Goal: Check status: Check status

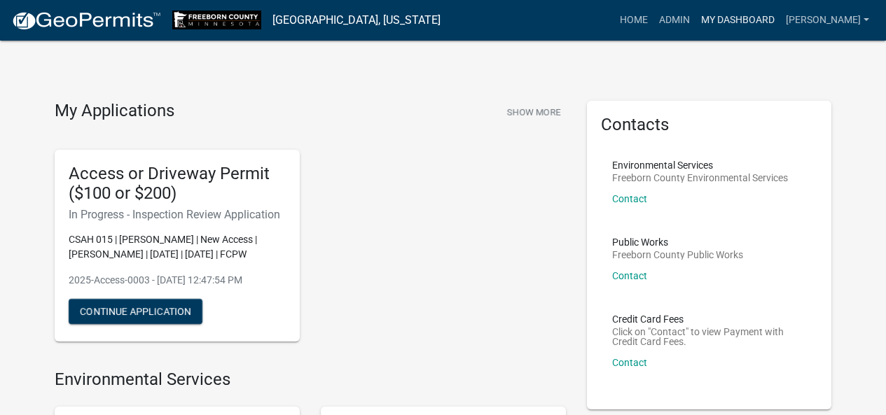
click at [726, 18] on link "My Dashboard" at bounding box center [737, 20] width 85 height 27
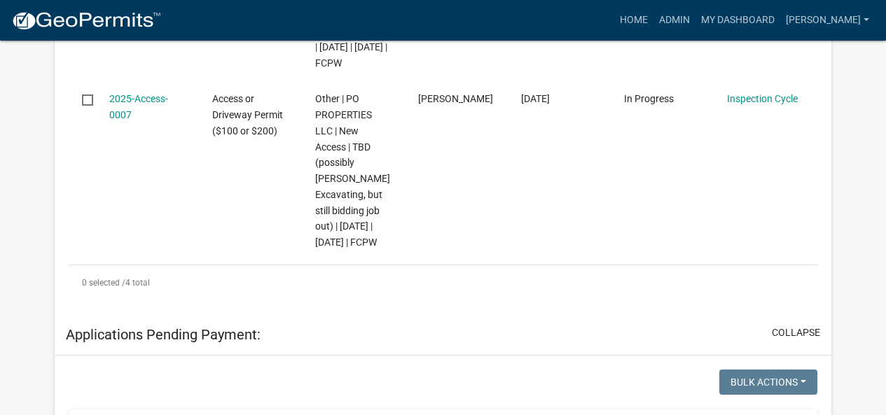
scroll to position [1258, 0]
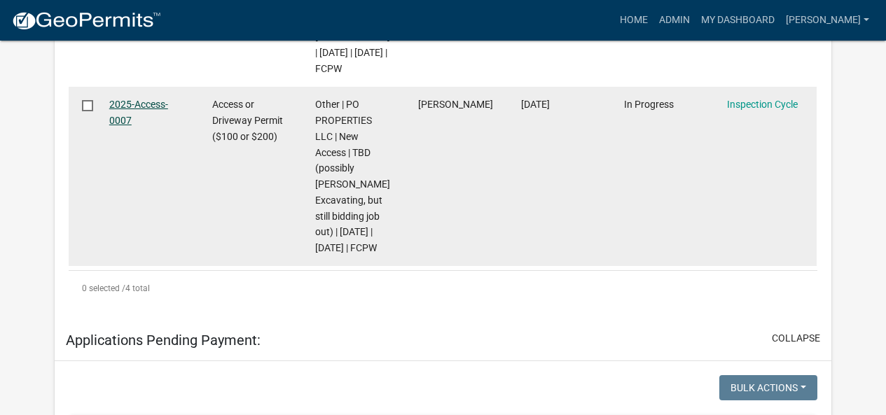
click at [131, 126] on link "2025-Access-0007" at bounding box center [138, 112] width 59 height 27
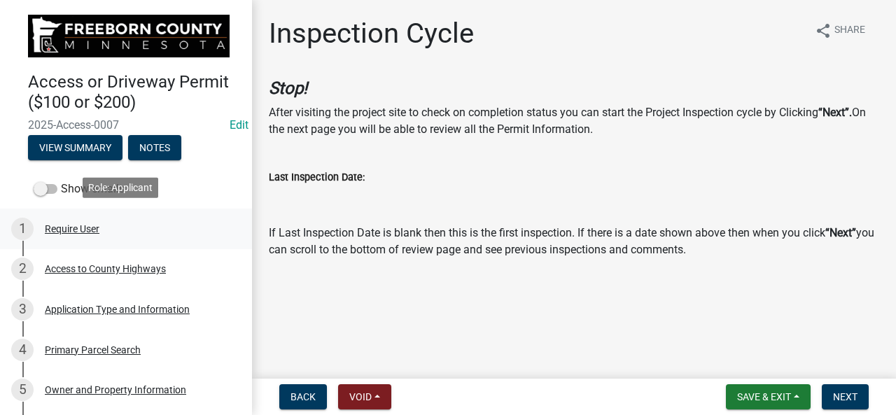
click at [62, 227] on div "Require User" at bounding box center [72, 229] width 55 height 10
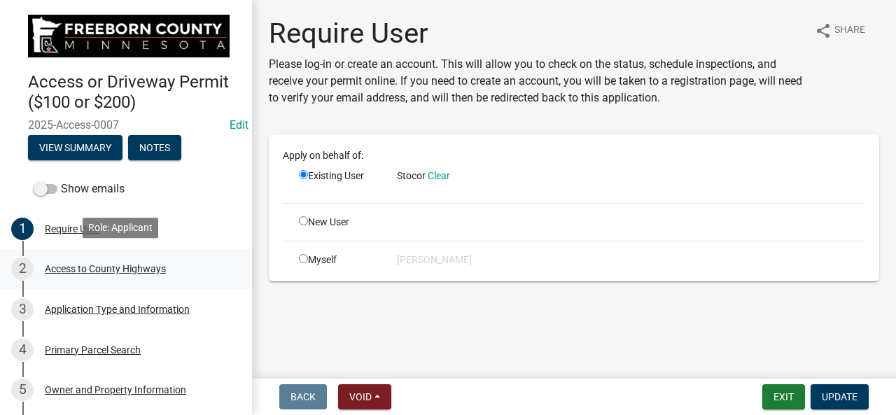
click at [78, 271] on div "Access to County Highways" at bounding box center [105, 269] width 121 height 10
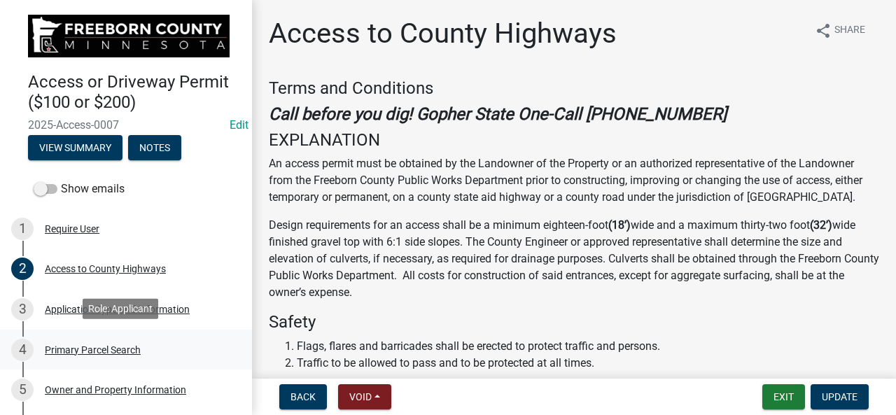
click at [90, 325] on div "Primary Parcel Search" at bounding box center [93, 350] width 96 height 10
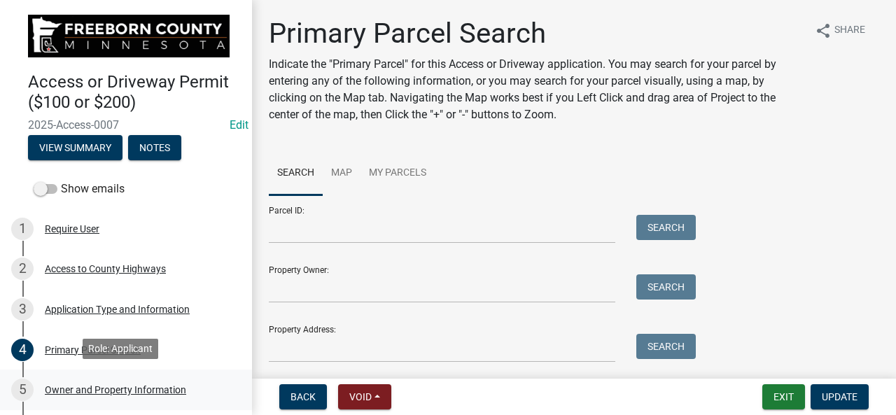
click at [85, 325] on div "Owner and Property Information" at bounding box center [115, 390] width 141 height 10
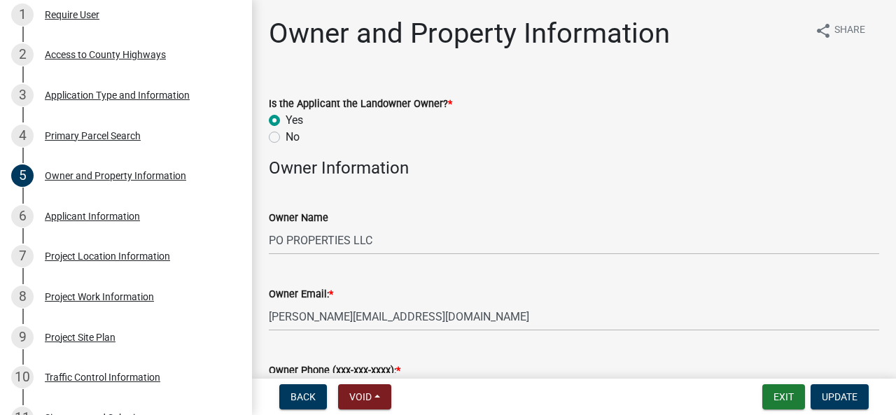
scroll to position [252, 0]
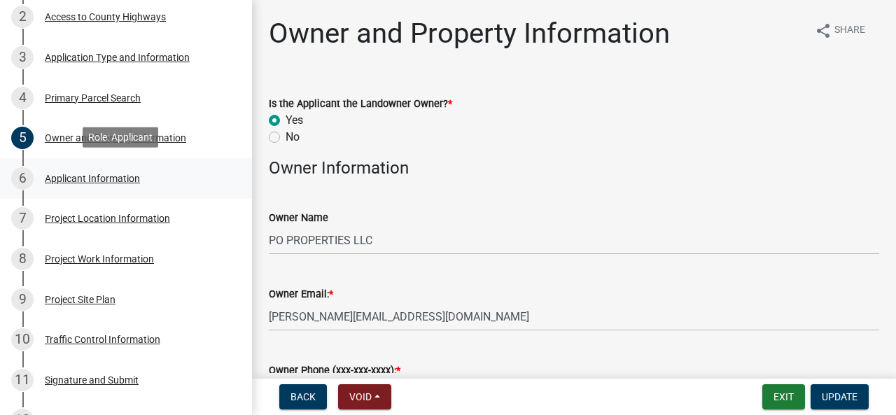
click at [93, 175] on div "Applicant Information" at bounding box center [92, 179] width 95 height 10
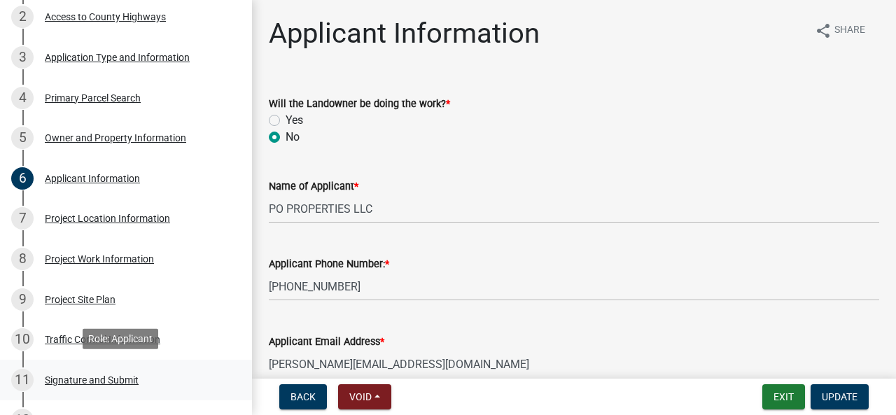
click at [83, 325] on div "Signature and Submit" at bounding box center [92, 380] width 94 height 10
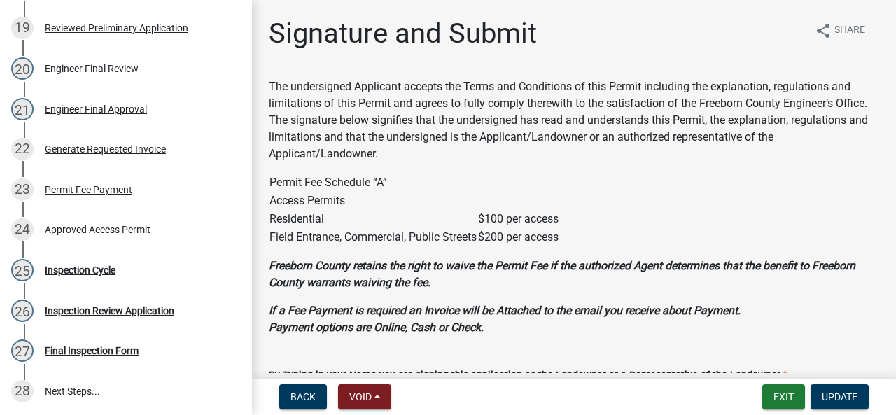
scroll to position [929, 0]
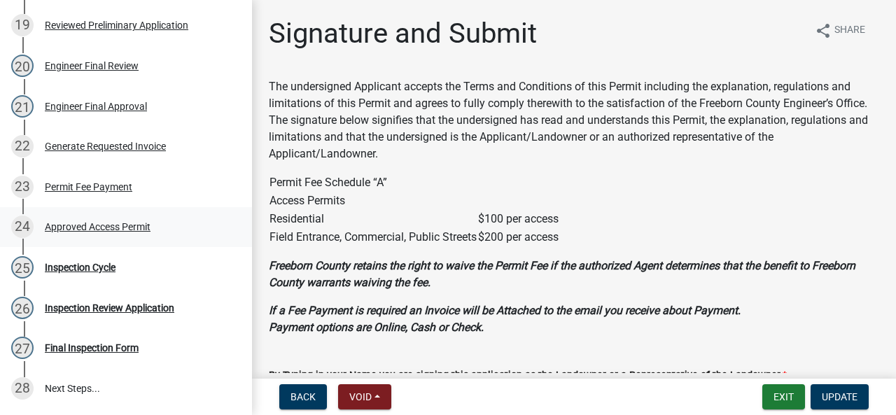
click at [67, 222] on div "Approved Access Permit" at bounding box center [98, 227] width 106 height 10
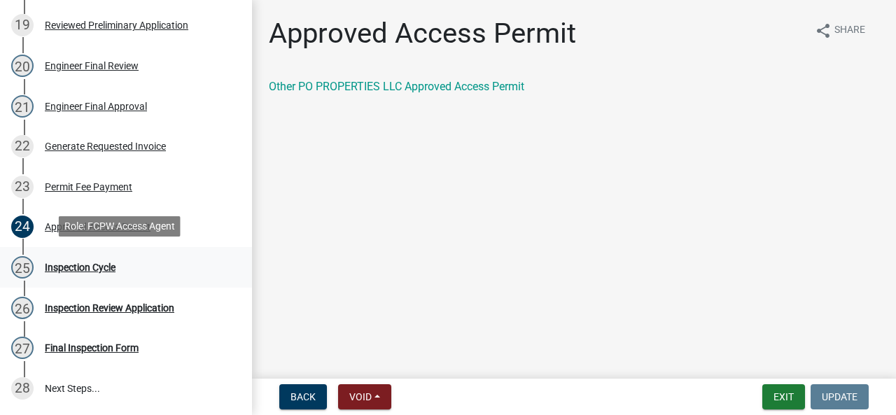
click at [69, 267] on div "Inspection Cycle" at bounding box center [80, 268] width 71 height 10
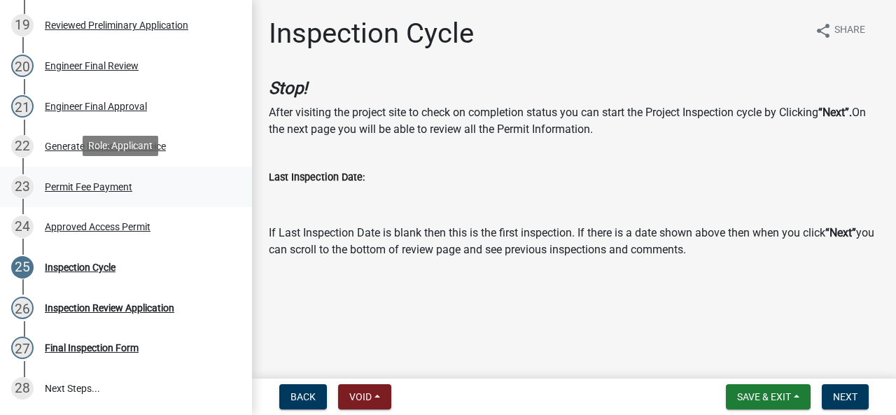
click at [74, 186] on div "Permit Fee Payment" at bounding box center [89, 187] width 88 height 10
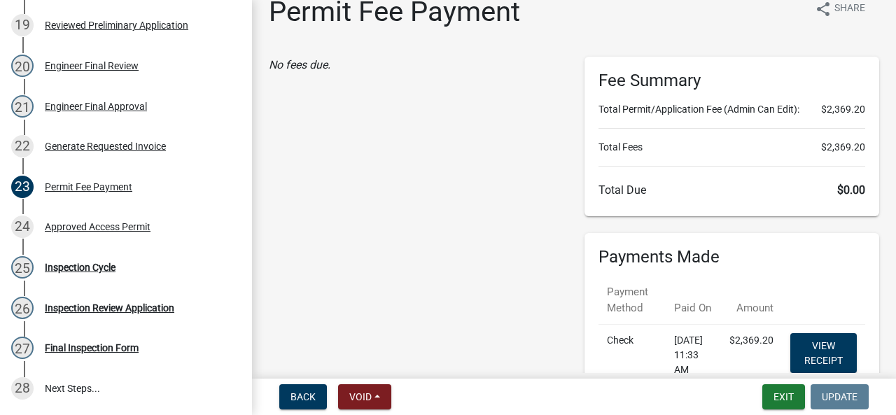
scroll to position [0, 0]
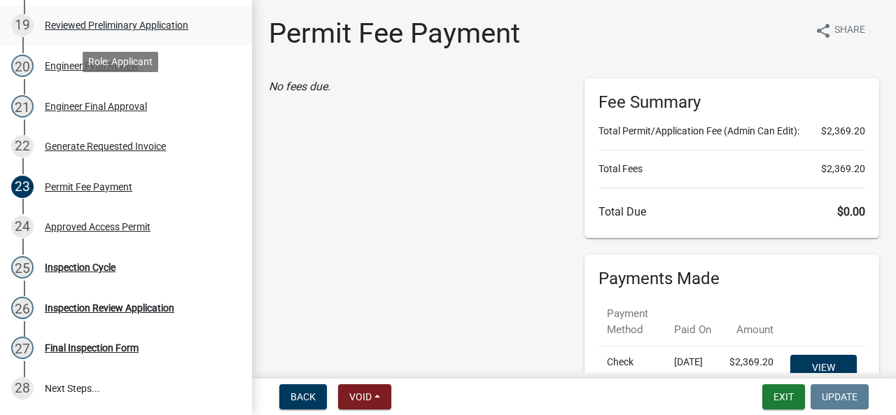
click at [129, 25] on div "Reviewed Preliminary Application" at bounding box center [117, 25] width 144 height 10
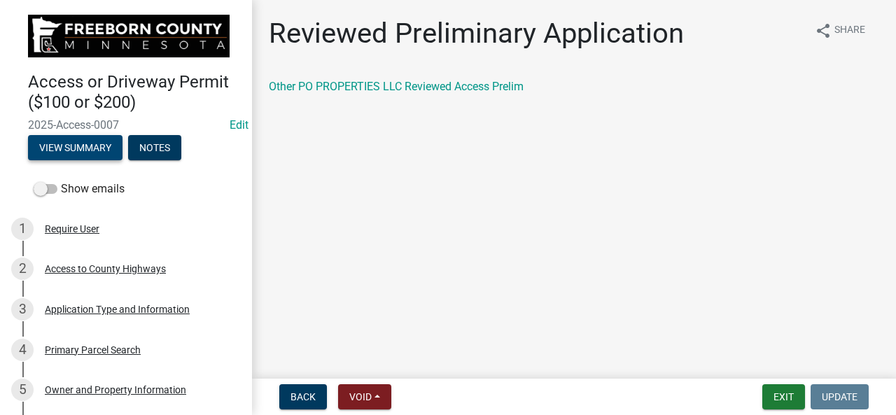
click at [76, 141] on button "View Summary" at bounding box center [75, 147] width 95 height 25
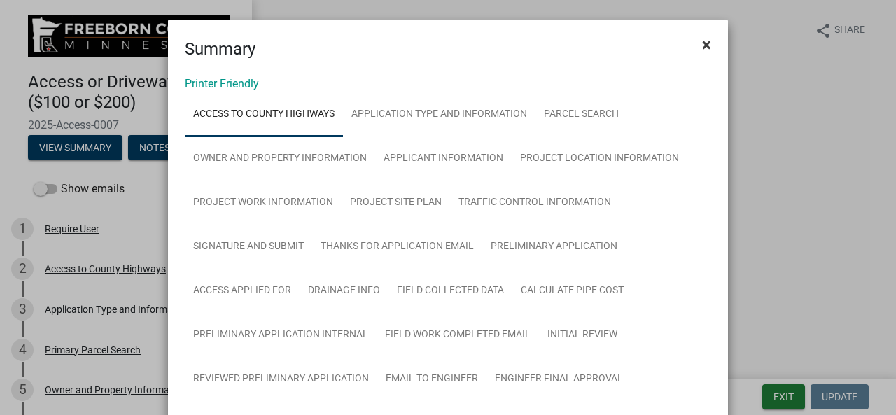
click at [702, 43] on span "×" at bounding box center [706, 45] width 9 height 20
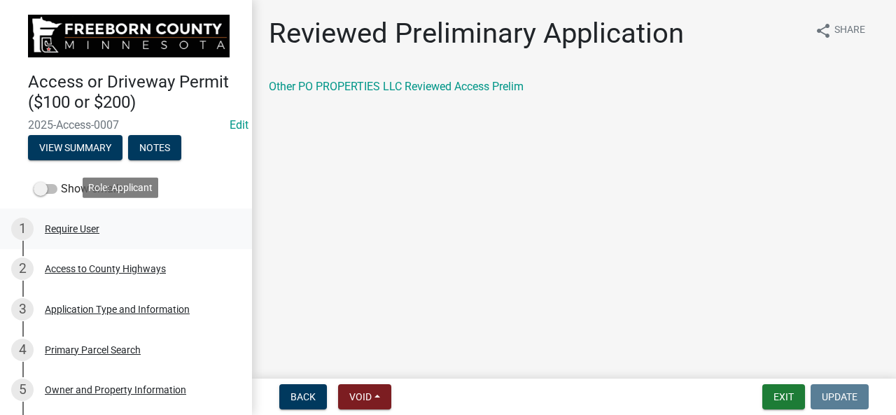
click at [55, 231] on div "Require User" at bounding box center [72, 229] width 55 height 10
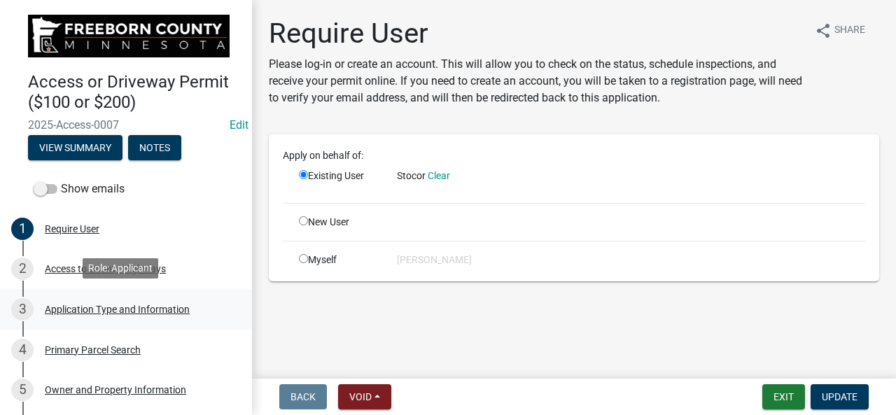
click at [150, 309] on div "Application Type and Information" at bounding box center [117, 310] width 145 height 10
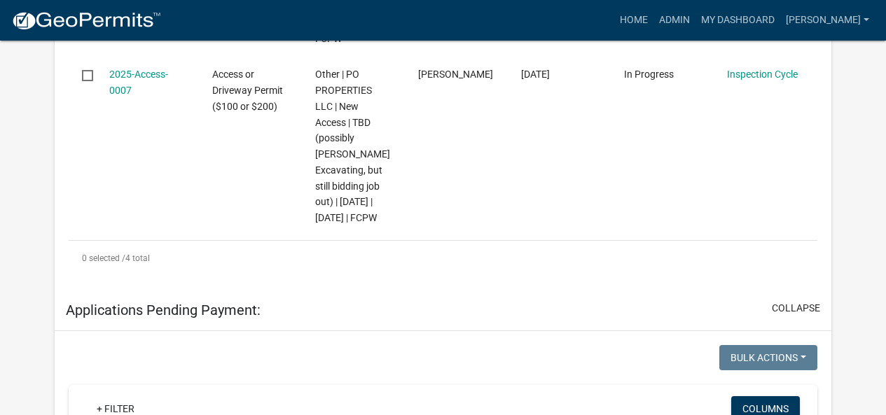
scroll to position [1334, 0]
